Goal: Information Seeking & Learning: Compare options

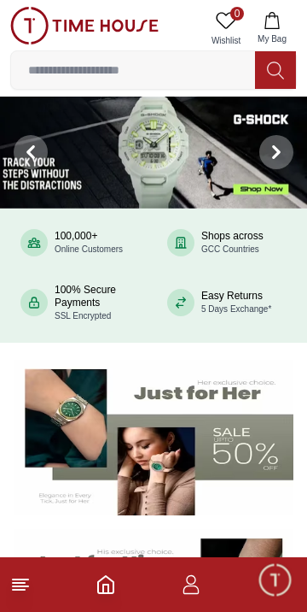
click at [148, 65] on input at bounding box center [133, 70] width 244 height 34
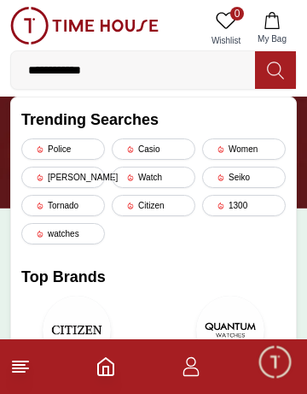
click at [156, 73] on input "**********" at bounding box center [133, 70] width 244 height 34
type input "**********"
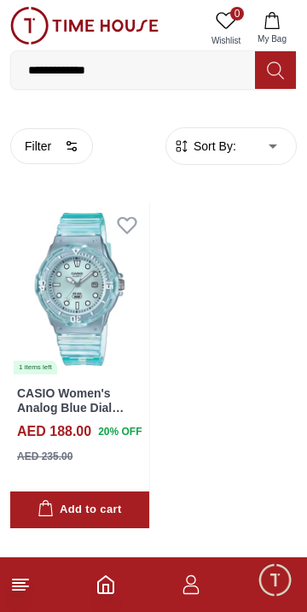
click at [154, 66] on input "**********" at bounding box center [133, 70] width 244 height 34
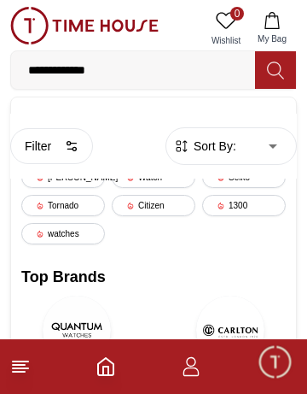
click at [149, 73] on input "**********" at bounding box center [133, 70] width 244 height 34
type input "**********"
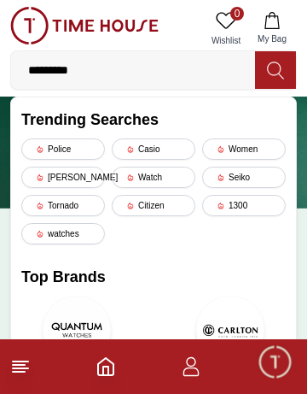
click at [117, 66] on input "********" at bounding box center [133, 70] width 244 height 34
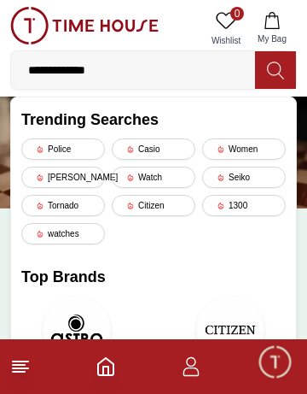
type input "**********"
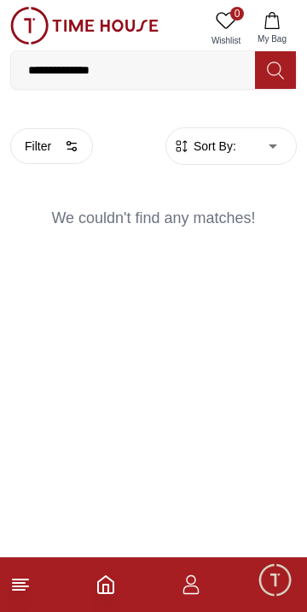
click at [132, 54] on input "**********" at bounding box center [133, 70] width 244 height 34
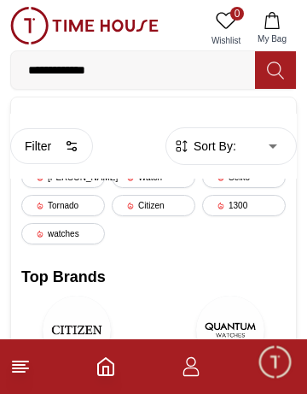
type input "**********"
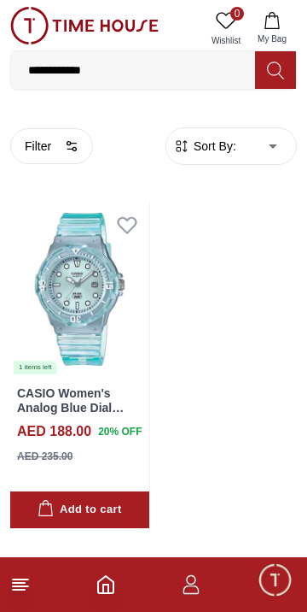
click at [91, 393] on link "CASIO Women's Analog Blue Dial Watch - LRW-200HS-2EVDF" at bounding box center [75, 414] width 117 height 56
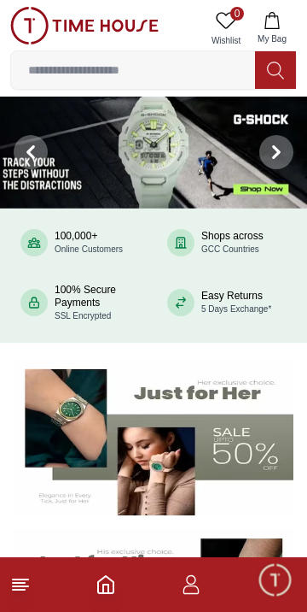
click at [139, 73] on input at bounding box center [133, 70] width 244 height 34
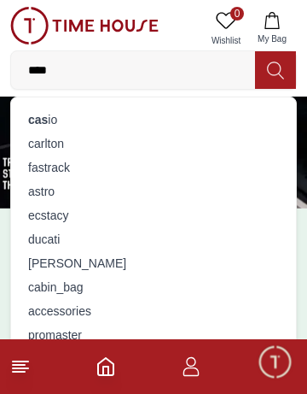
type input "*****"
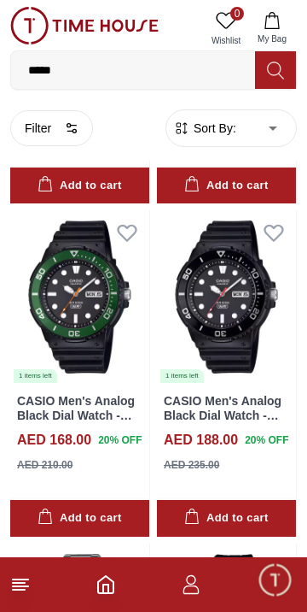
scroll to position [2318, 0]
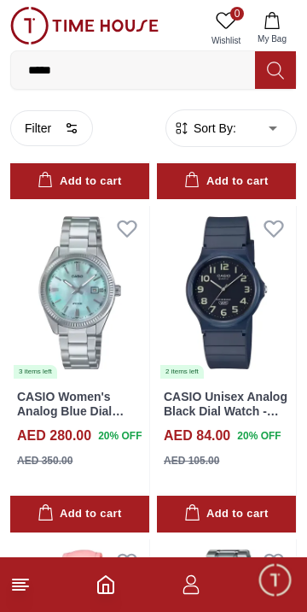
scroll to position [4320, 0]
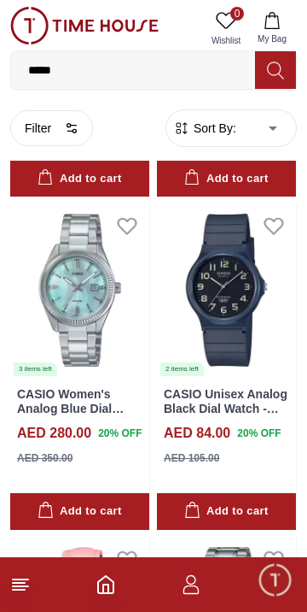
click at [279, 393] on link "CASIO Unisex Analog Black Dial Watch - MQ-24UC-2BDF" at bounding box center [226, 408] width 124 height 43
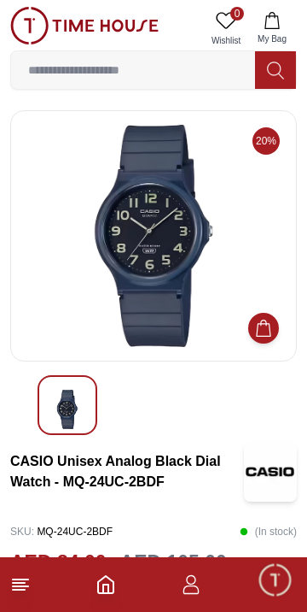
scroll to position [2, 0]
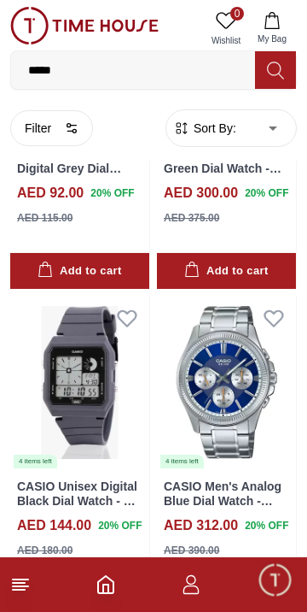
scroll to position [5892, 0]
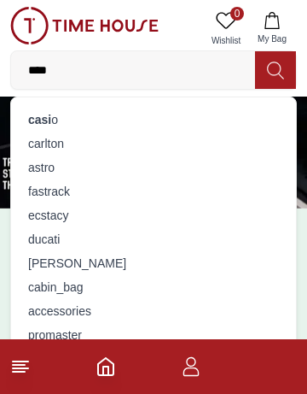
type input "*****"
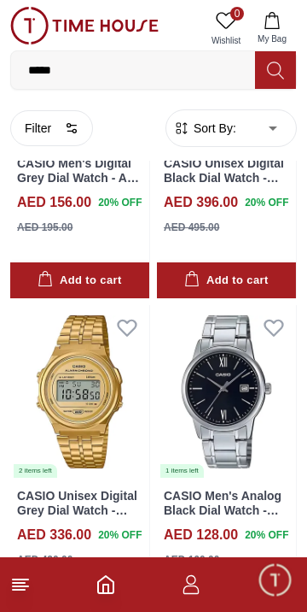
scroll to position [598, 0]
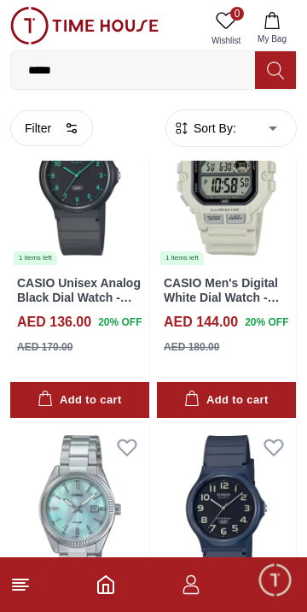
scroll to position [4099, 0]
click at [193, 577] on icon "button" at bounding box center [191, 584] width 20 height 20
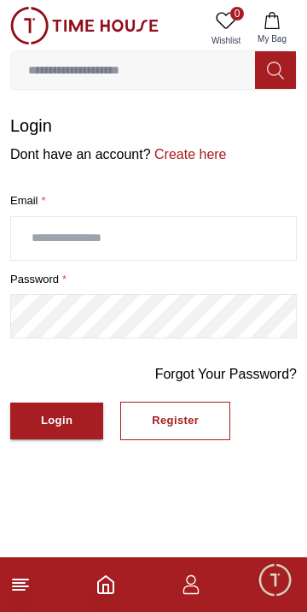
click at [112, 231] on input "text" at bounding box center [153, 238] width 285 height 43
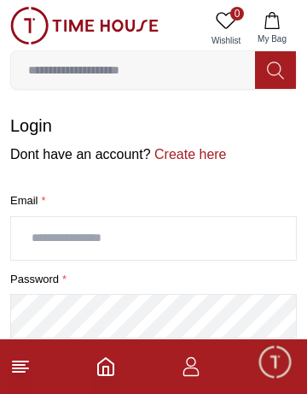
type input "**********"
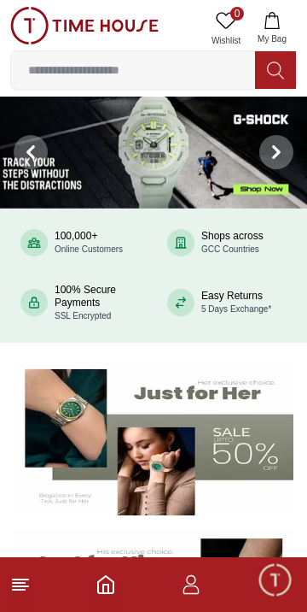
click at [184, 588] on icon "button" at bounding box center [191, 584] width 20 height 20
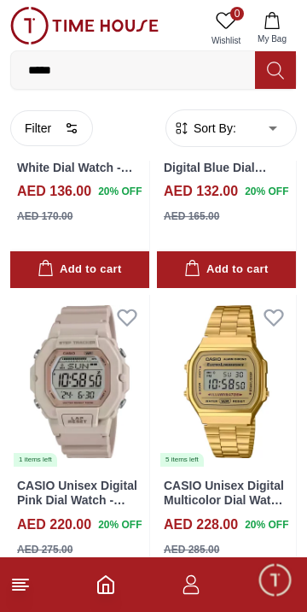
scroll to position [2948, 0]
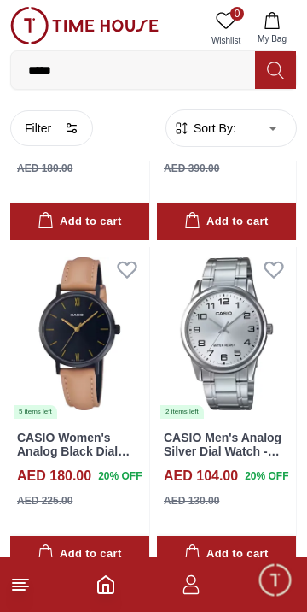
click at [108, 590] on polyline "Home" at bounding box center [105, 588] width 5 height 9
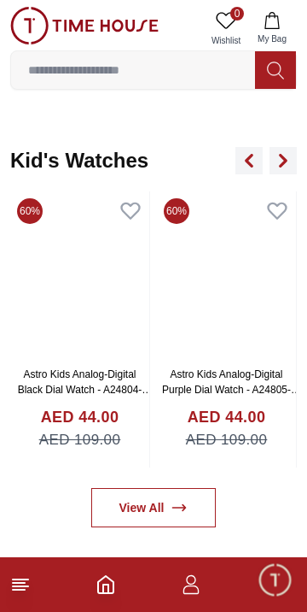
scroll to position [2652, 0]
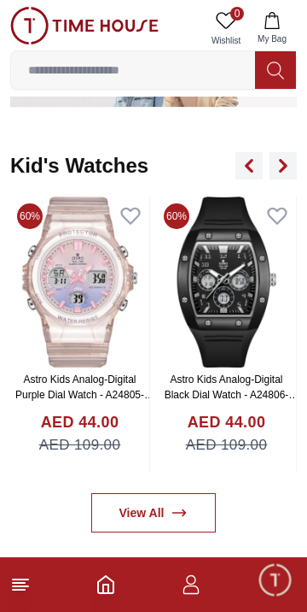
click at [125, 378] on h3 "Astro Kids Analog-Digital Purple Dial Watch - A24805-PPPP" at bounding box center [79, 387] width 139 height 31
click at [149, 394] on link "Astro Kids Analog-Digital Purple Dial Watch - A24805-PPPP" at bounding box center [84, 394] width 139 height 43
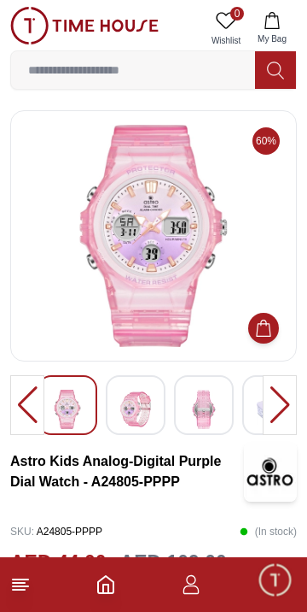
scroll to position [39, 0]
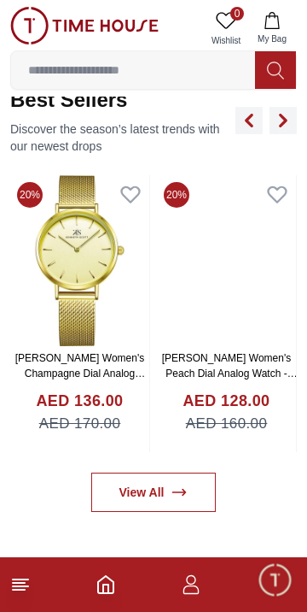
scroll to position [647, 0]
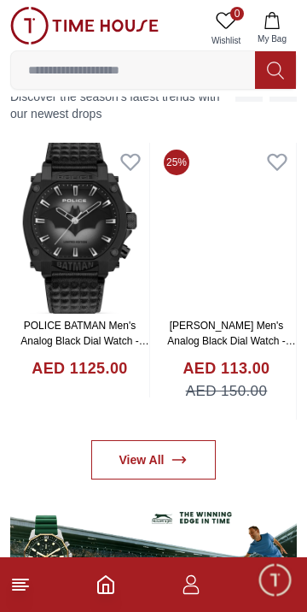
click at [96, 309] on img at bounding box center [79, 228] width 139 height 171
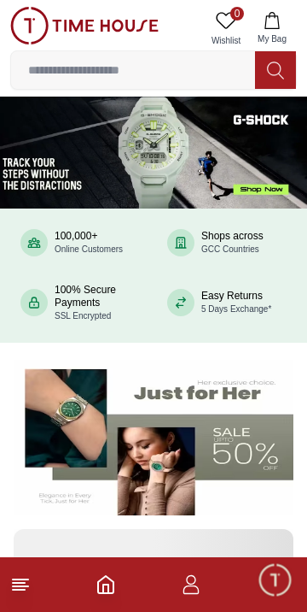
scroll to position [647, 0]
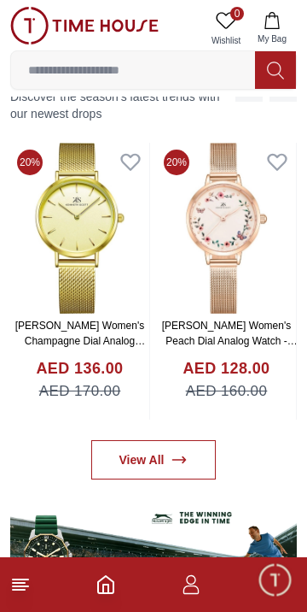
click at [62, 378] on h4 "AED 136.00" at bounding box center [79, 368] width 87 height 23
click at [67, 340] on link "[PERSON_NAME] Women's Champagne Dial Analog Watch - K22519-GMGC" at bounding box center [80, 340] width 130 height 43
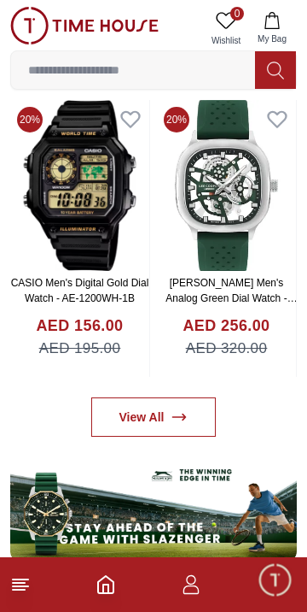
scroll to position [686, 0]
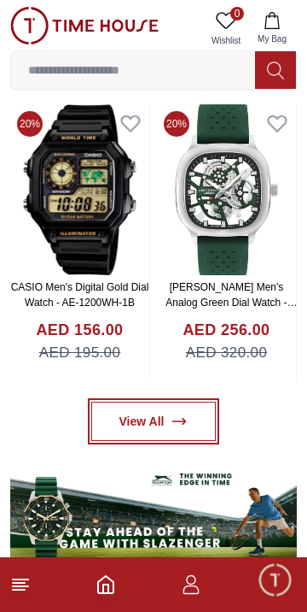
click at [155, 424] on link "View All" at bounding box center [154, 420] width 126 height 39
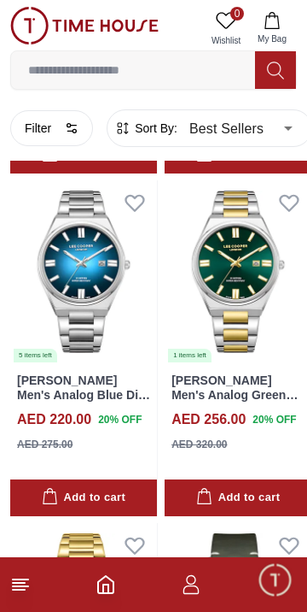
scroll to position [1736, 0]
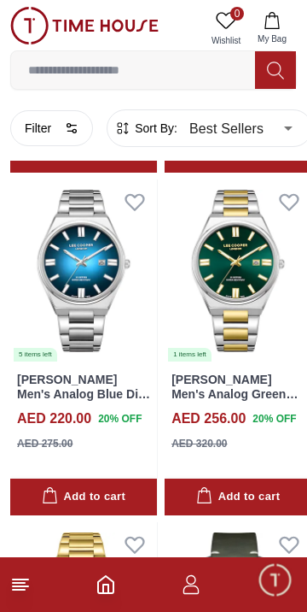
click at [263, 388] on link "[PERSON_NAME] Men's Analog Green Dial Watch - LC08262.270" at bounding box center [235, 400] width 126 height 56
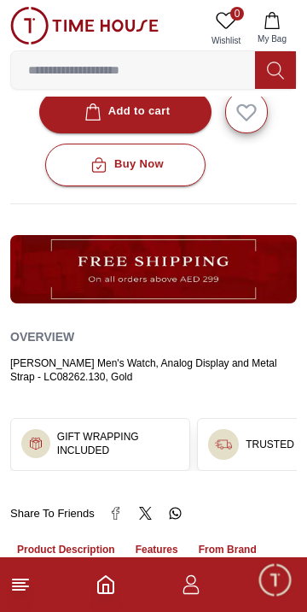
scroll to position [883, 0]
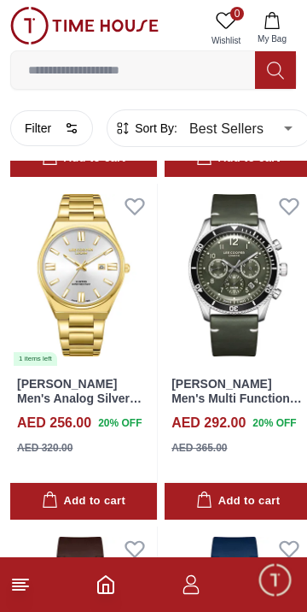
scroll to position [2073, 0]
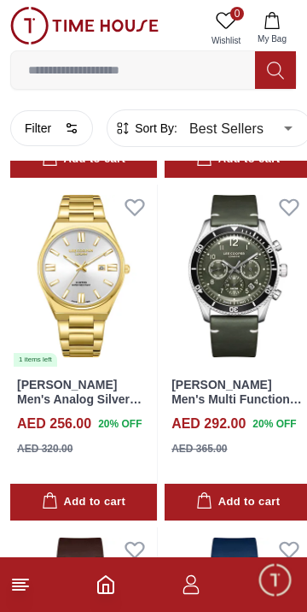
click at [108, 390] on link "[PERSON_NAME] Men's Analog Silver Dial Watch - LC08262.130" at bounding box center [79, 406] width 125 height 56
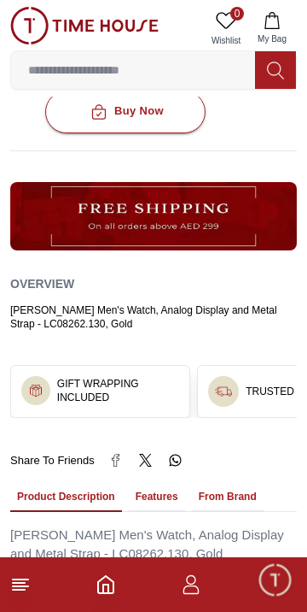
scroll to position [932, 0]
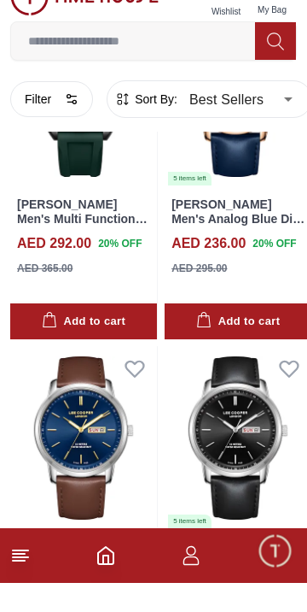
scroll to position [6363, 0]
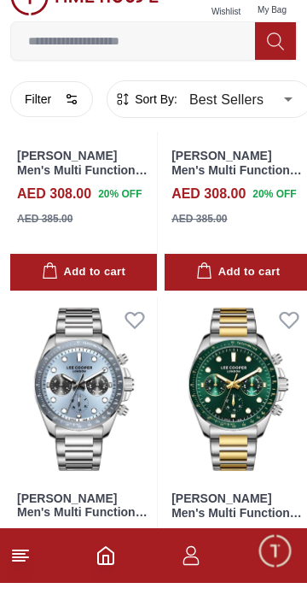
scroll to position [9843, 0]
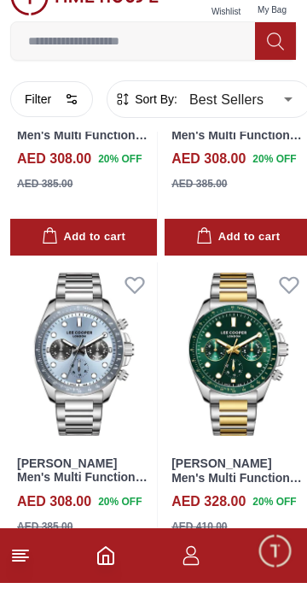
scroll to position [9846, 0]
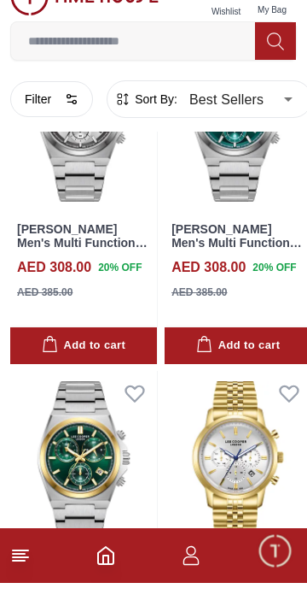
scroll to position [11794, 0]
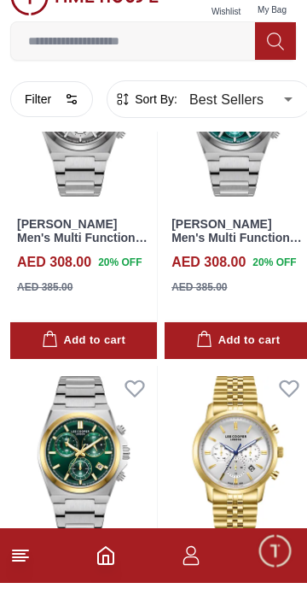
click at [116, 594] on icon "Home" at bounding box center [106, 584] width 20 height 20
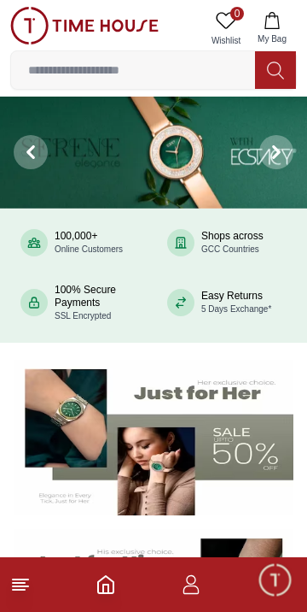
scroll to position [1, 0]
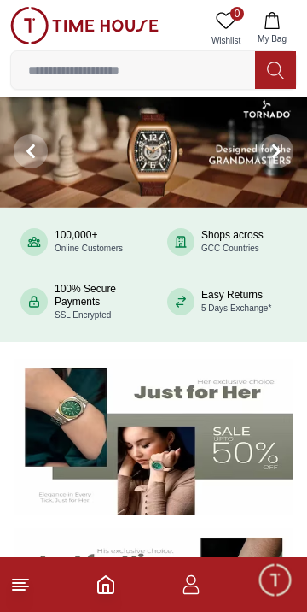
click at [79, 67] on input at bounding box center [133, 70] width 244 height 34
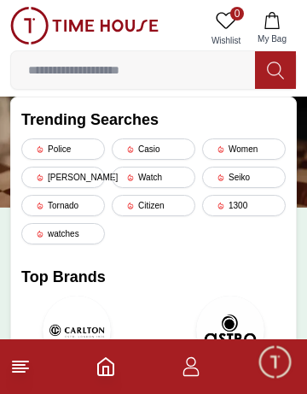
click at [230, 183] on div "Seiko" at bounding box center [244, 177] width 84 height 21
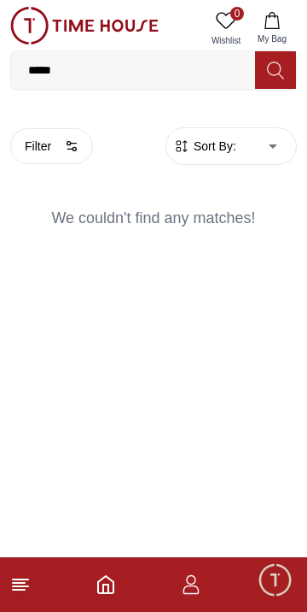
click at [68, 64] on input "*****" at bounding box center [133, 70] width 244 height 34
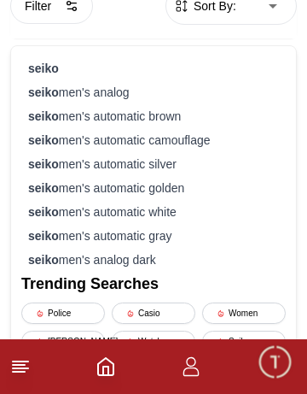
scroll to position [225, 0]
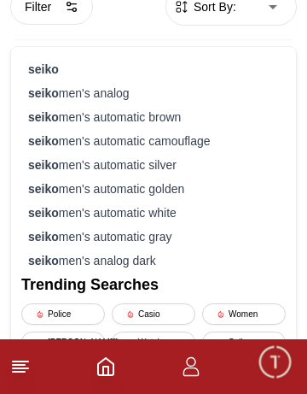
click at [37, 70] on strong "seiko" at bounding box center [43, 69] width 31 height 14
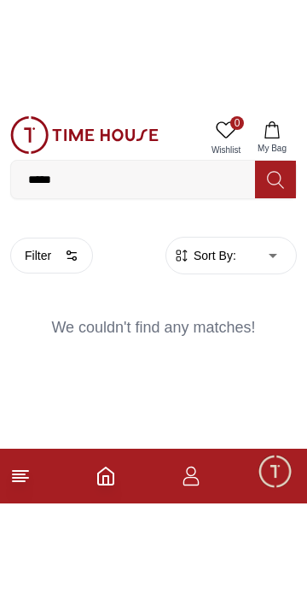
scroll to position [0, 0]
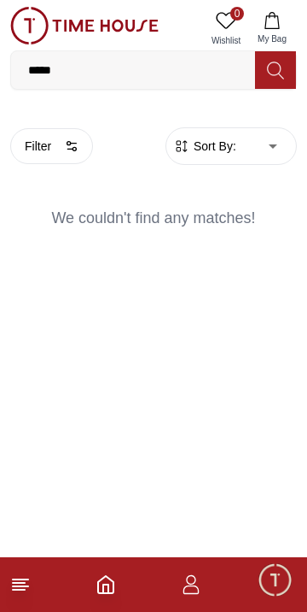
click at [96, 77] on input "*****" at bounding box center [133, 70] width 244 height 34
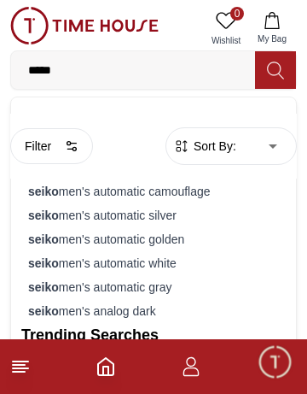
click at [33, 290] on strong "seiko" at bounding box center [43, 287] width 31 height 14
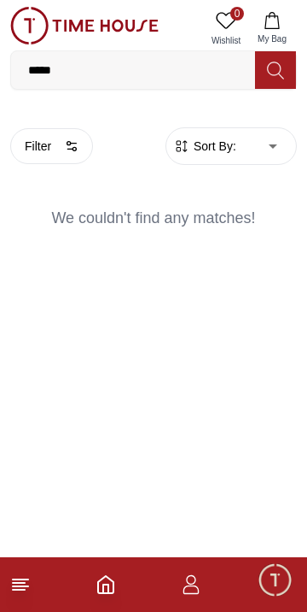
click at [106, 591] on icon "Home" at bounding box center [106, 584] width 20 height 20
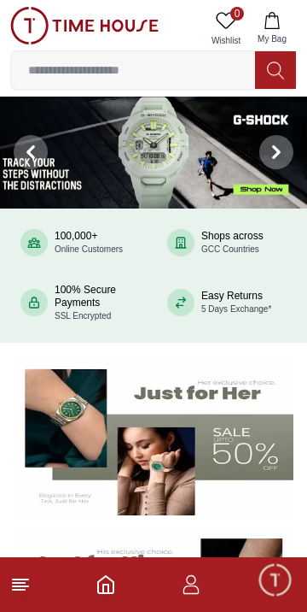
click at [77, 67] on input at bounding box center [133, 70] width 244 height 34
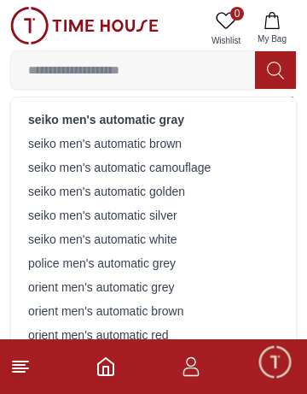
scroll to position [341, 0]
click at [91, 65] on input at bounding box center [133, 70] width 244 height 34
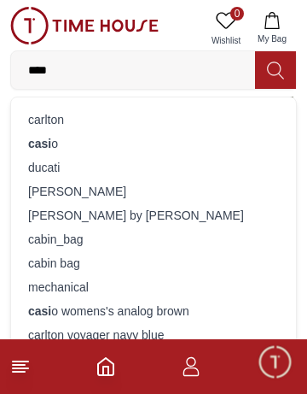
type input "*****"
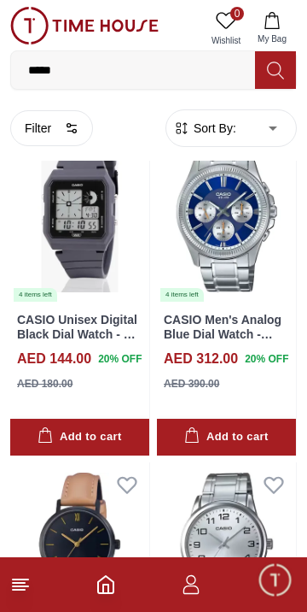
scroll to position [6199, 0]
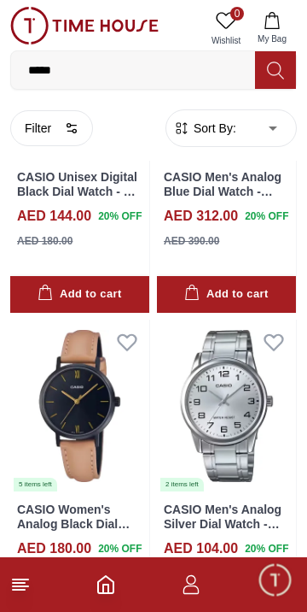
scroll to position [6272, 0]
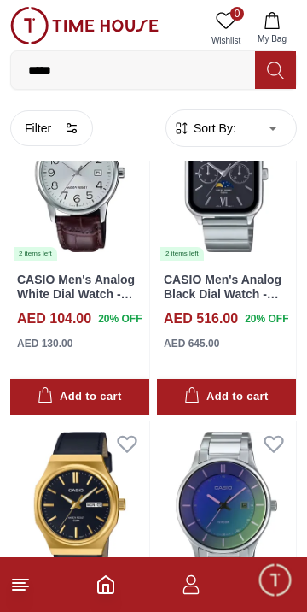
scroll to position [12915, 0]
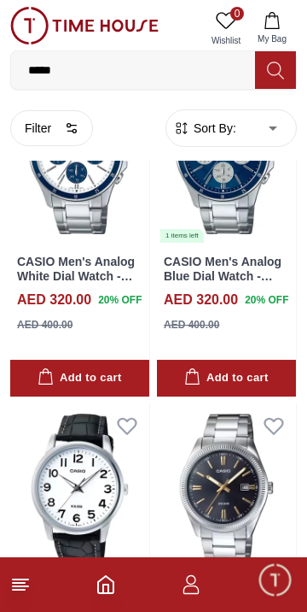
scroll to position [16184, 0]
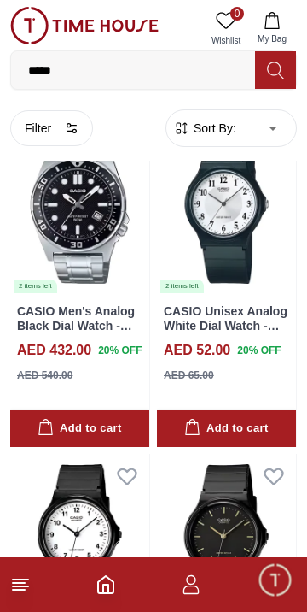
scroll to position [17037, 0]
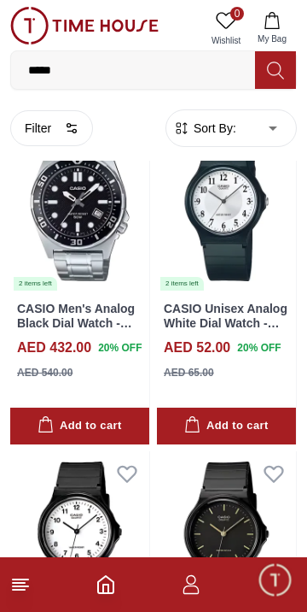
click at [272, 340] on span "20 % OFF" at bounding box center [259, 347] width 44 height 15
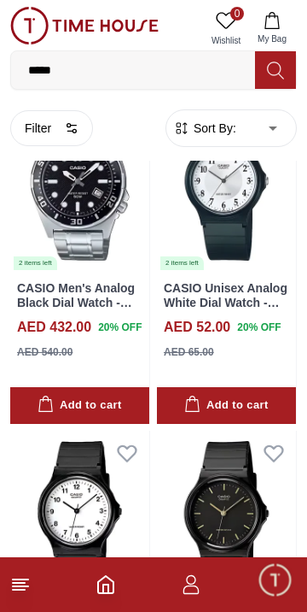
scroll to position [17038, 0]
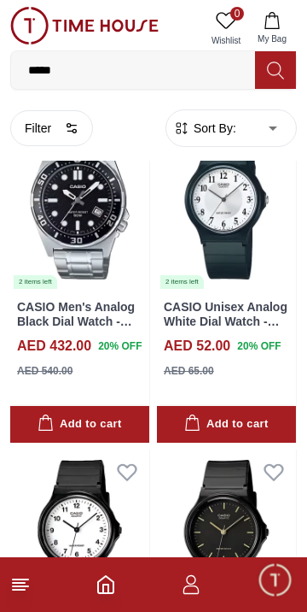
click at [260, 304] on link "CASIO Unisex Analog White Dial Watch - MQ-24-7B3" at bounding box center [226, 321] width 124 height 43
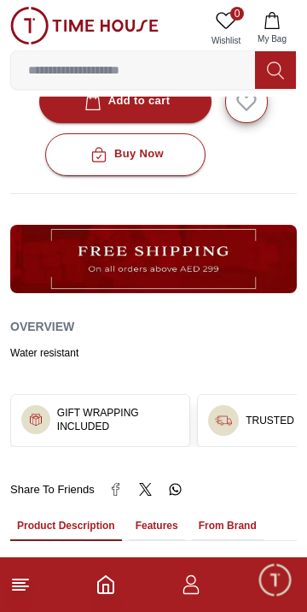
scroll to position [708, 0]
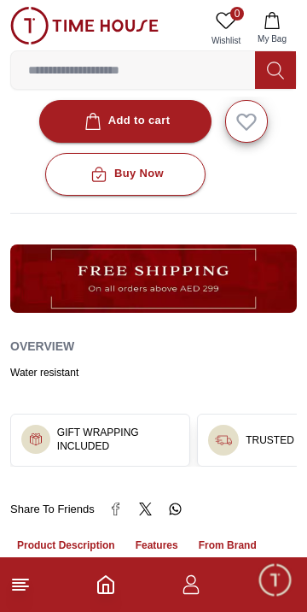
click at [26, 366] on div "Water resistant" at bounding box center [153, 373] width 287 height 14
click at [39, 337] on h2 "Overview" at bounding box center [42, 346] width 64 height 26
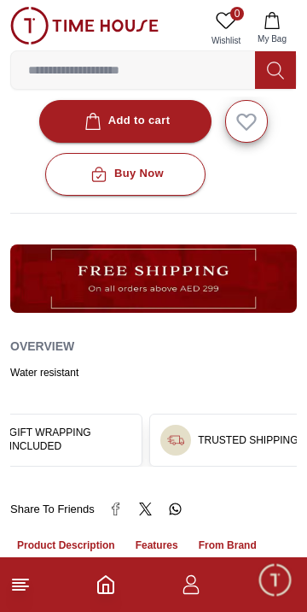
scroll to position [0, 48]
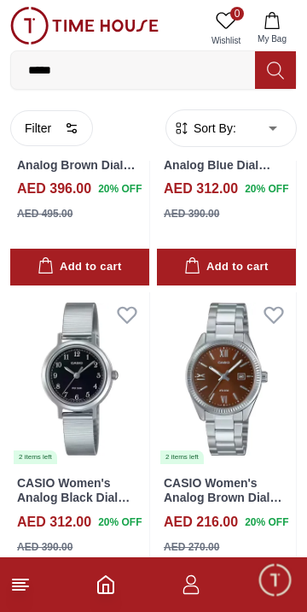
scroll to position [19565, 0]
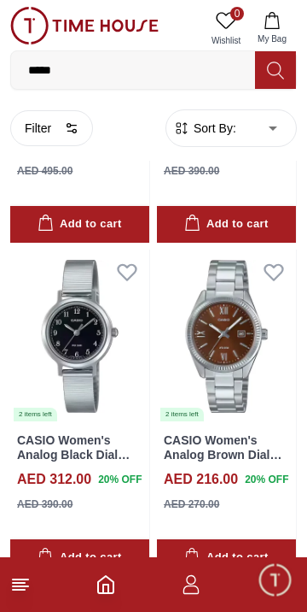
scroll to position [19567, 0]
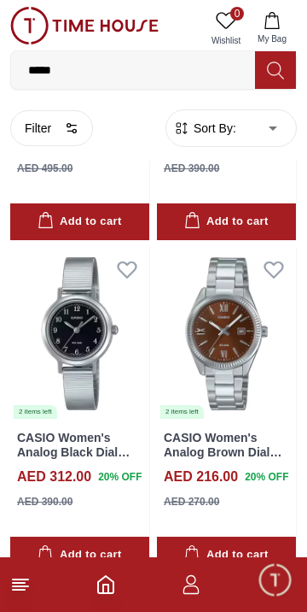
scroll to position [19571, 0]
